Goal: Information Seeking & Learning: Learn about a topic

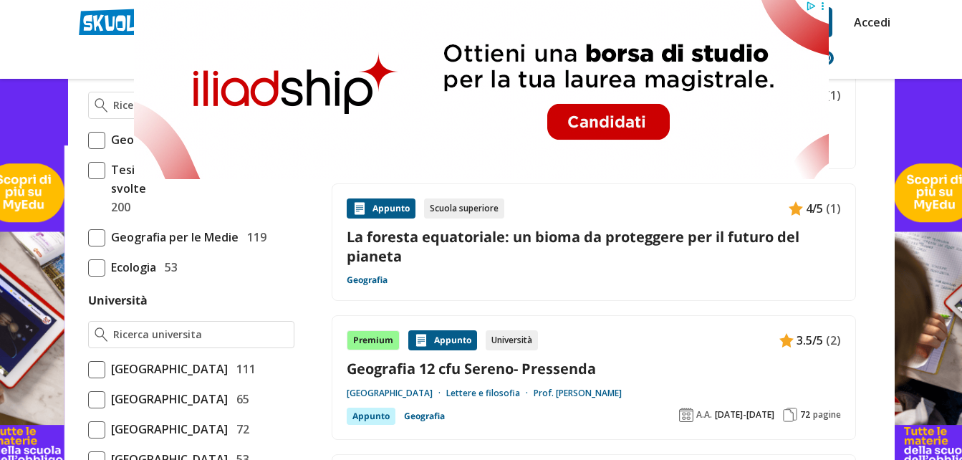
scroll to position [407, 0]
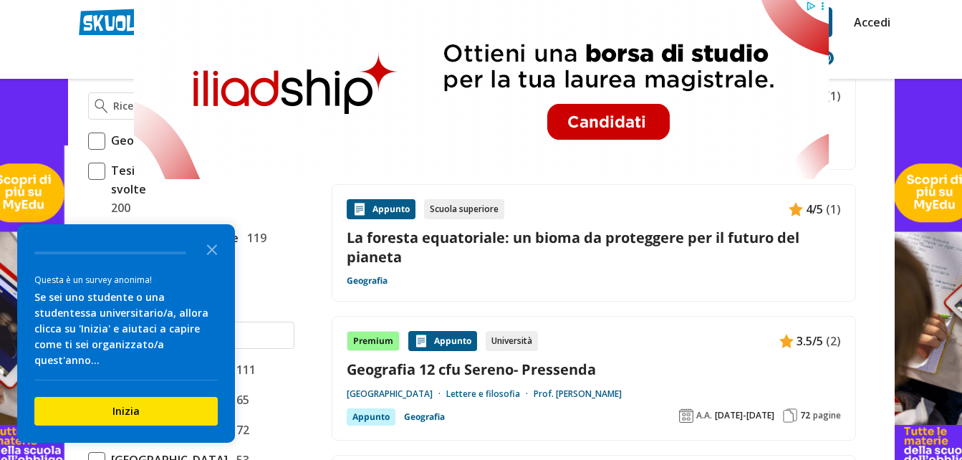
click at [579, 256] on link "La foresta equatoriale: un bioma da proteggere per il futuro del pianeta" at bounding box center [594, 247] width 494 height 39
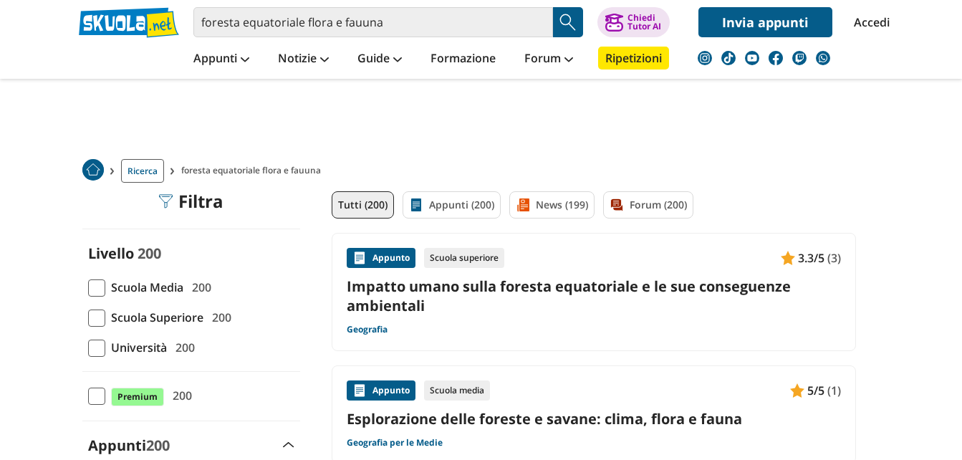
drag, startPoint x: 723, startPoint y: 337, endPoint x: 720, endPoint y: 306, distance: 30.2
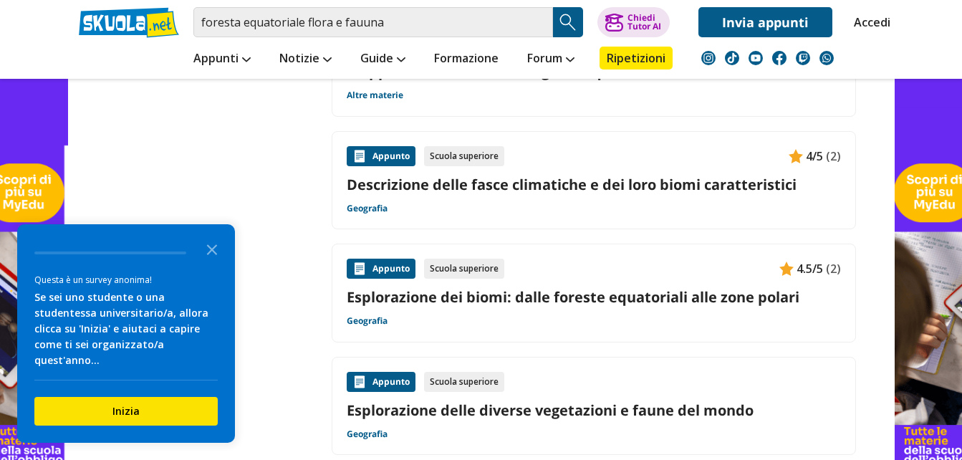
scroll to position [1746, 0]
click at [633, 299] on link "Esplorazione dei biomi: dalle foreste equatoriali alle zone polari" at bounding box center [594, 295] width 494 height 19
